Goal: Task Accomplishment & Management: Manage account settings

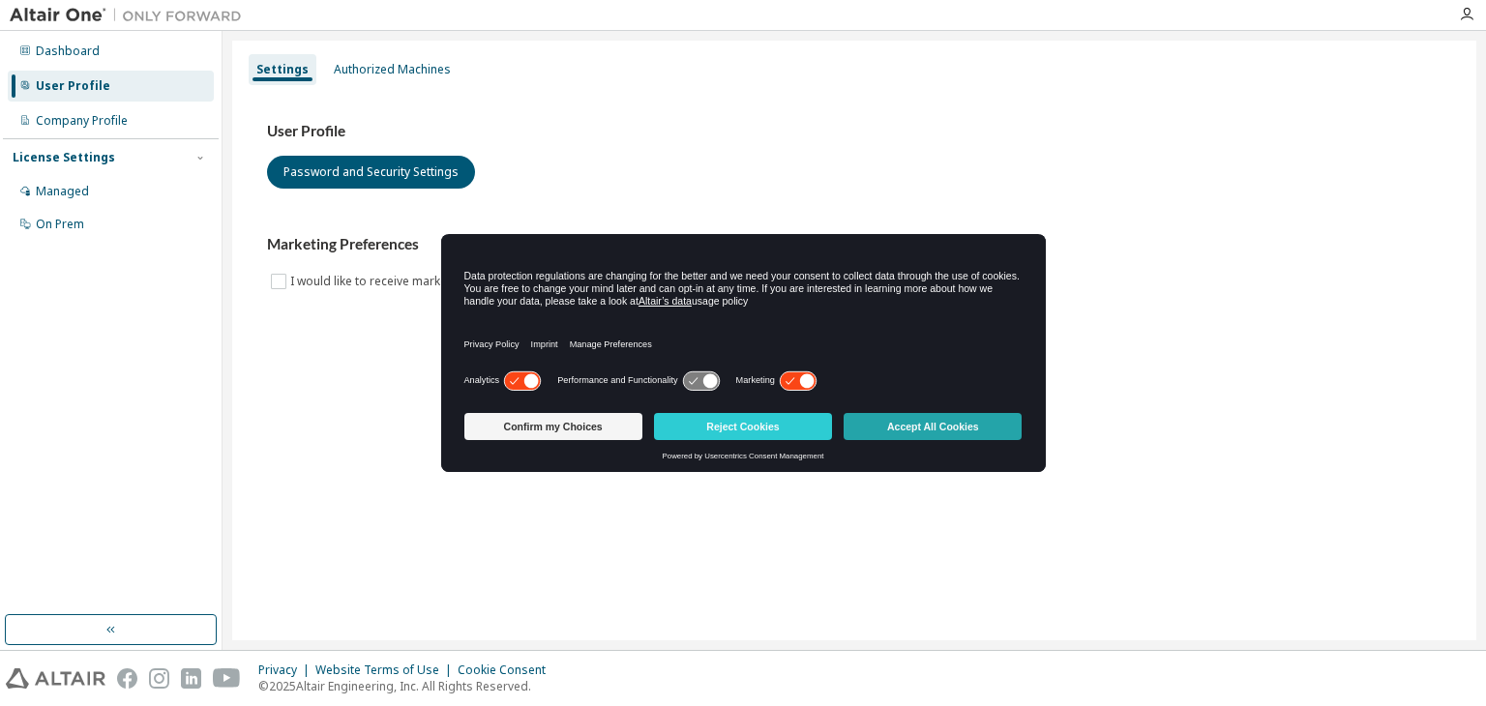
click at [979, 423] on button "Accept All Cookies" at bounding box center [933, 426] width 178 height 27
